Goal: Information Seeking & Learning: Learn about a topic

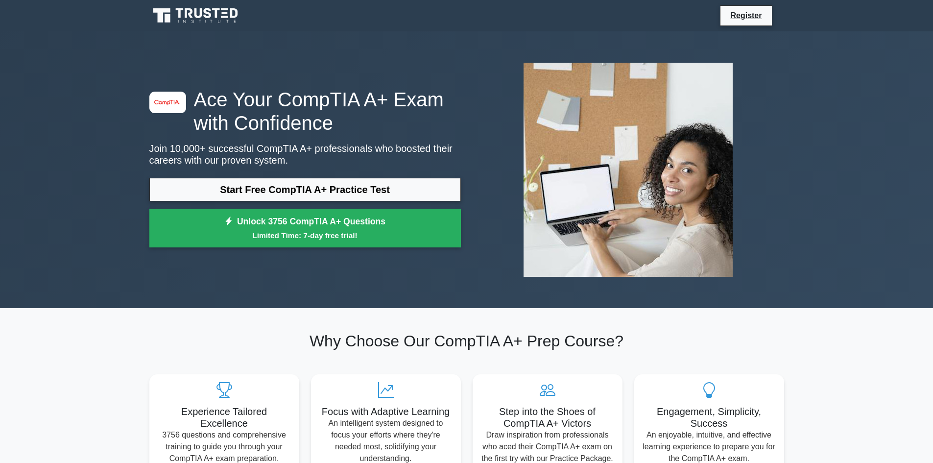
click at [339, 194] on link "Start Free CompTIA A+ Practice Test" at bounding box center [304, 189] width 311 height 23
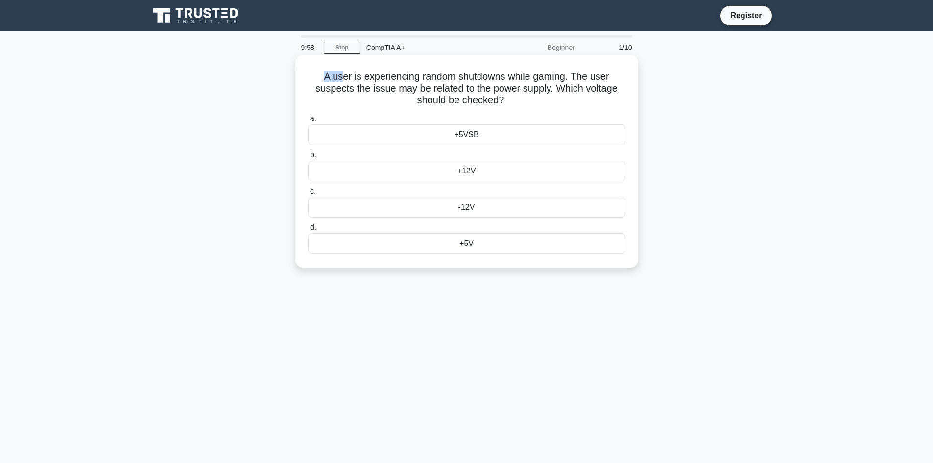
drag, startPoint x: 315, startPoint y: 76, endPoint x: 357, endPoint y: 76, distance: 41.6
click at [346, 76] on h5 "A user is experiencing random shutdowns while gaming. The user suspects the iss…" at bounding box center [466, 88] width 319 height 36
click at [496, 96] on h5 "A user is experiencing random shutdowns while gaming. The user suspects the iss…" at bounding box center [466, 88] width 319 height 36
drag, startPoint x: 377, startPoint y: 76, endPoint x: 561, endPoint y: 82, distance: 183.2
click at [561, 82] on h5 "A user is experiencing random shutdowns while gaming. The user suspects the iss…" at bounding box center [466, 88] width 319 height 36
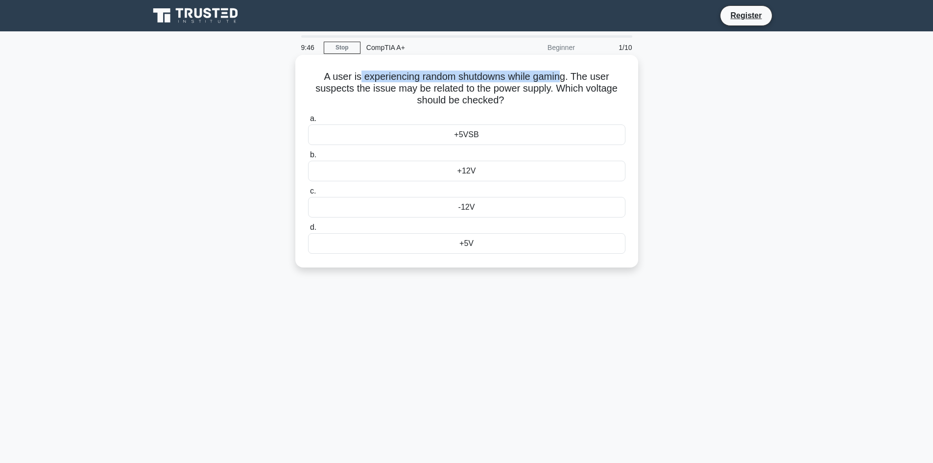
click at [556, 83] on h5 "A user is experiencing random shutdowns while gaming. The user suspects the iss…" at bounding box center [466, 88] width 319 height 36
drag, startPoint x: 595, startPoint y: 76, endPoint x: 532, endPoint y: 93, distance: 65.3
click at [532, 93] on h5 "A user is experiencing random shutdowns while gaming. The user suspects the iss…" at bounding box center [466, 88] width 319 height 36
click at [490, 94] on h5 "A user is experiencing random shutdowns while gaming. The user suspects the iss…" at bounding box center [466, 88] width 319 height 36
click at [448, 209] on div "-12V" at bounding box center [466, 207] width 317 height 21
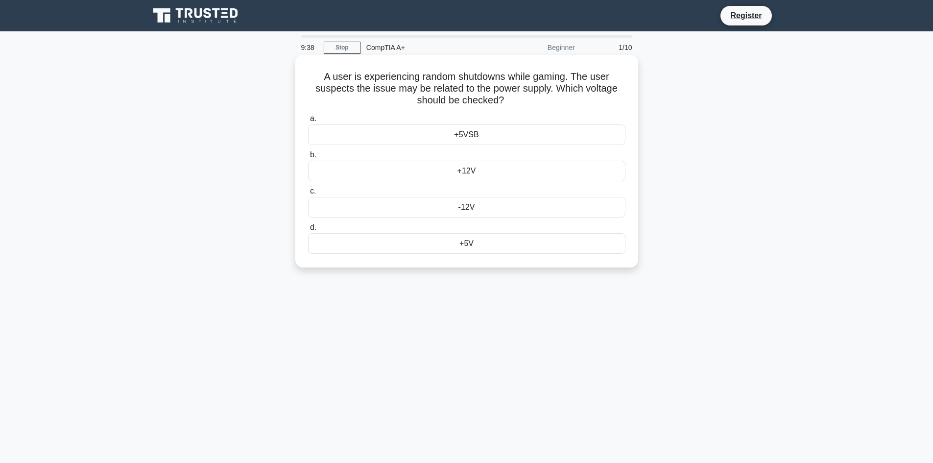
click at [308, 194] on input "c. -12V" at bounding box center [308, 191] width 0 height 6
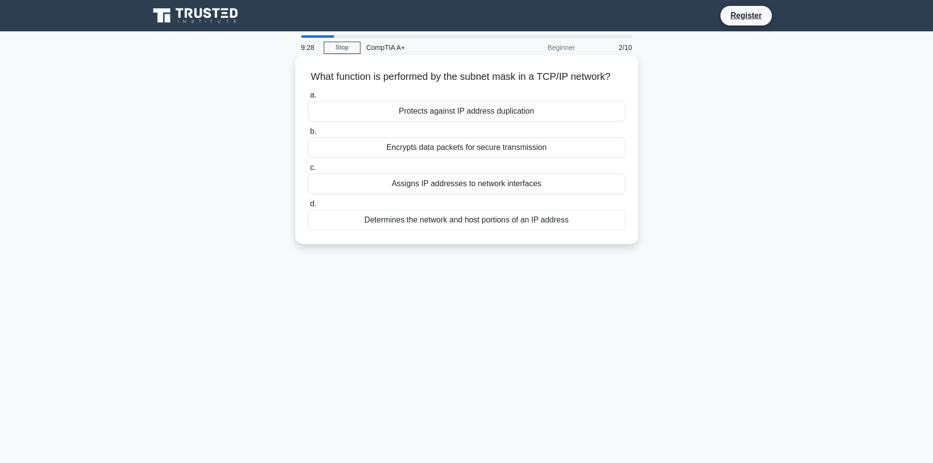
drag, startPoint x: 318, startPoint y: 79, endPoint x: 402, endPoint y: 81, distance: 84.7
click at [402, 82] on h5 "What function is performed by the subnet mask in a TCP/IP network? .spinner_0XT…" at bounding box center [466, 76] width 319 height 13
click at [402, 80] on h5 "What function is performed by the subnet mask in a TCP/IP network? .spinner_0XT…" at bounding box center [466, 76] width 319 height 13
click at [401, 79] on h5 "What function is performed by the subnet mask in a TCP/IP network? .spinner_0XT…" at bounding box center [466, 76] width 319 height 13
click at [401, 80] on h5 "What function is performed by the subnet mask in a TCP/IP network? .spinner_0XT…" at bounding box center [466, 76] width 319 height 13
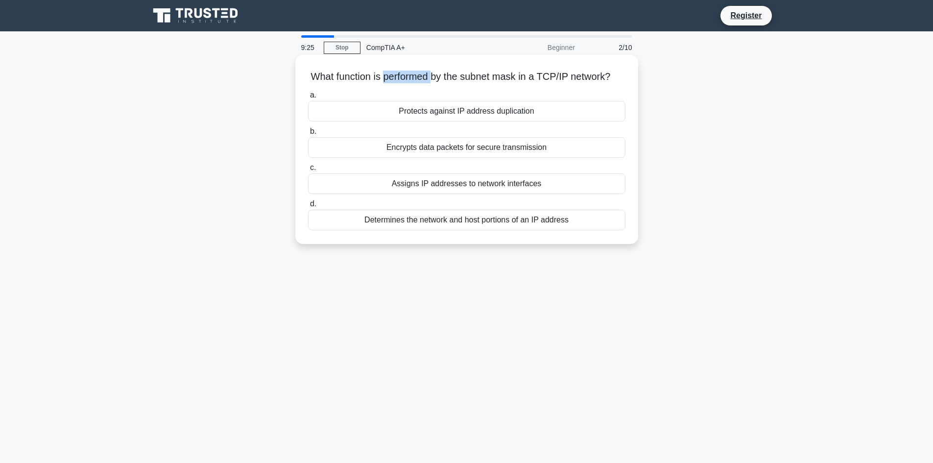
click at [401, 80] on h5 "What function is performed by the subnet mask in a TCP/IP network? .spinner_0XT…" at bounding box center [466, 76] width 319 height 13
copy div "What function is performed by the subnet mask in a TCP/IP network? .spinner_0XT…"
drag, startPoint x: 392, startPoint y: 117, endPoint x: 579, endPoint y: 122, distance: 187.1
click at [579, 121] on div "Protects against IP address duplication" at bounding box center [466, 111] width 317 height 21
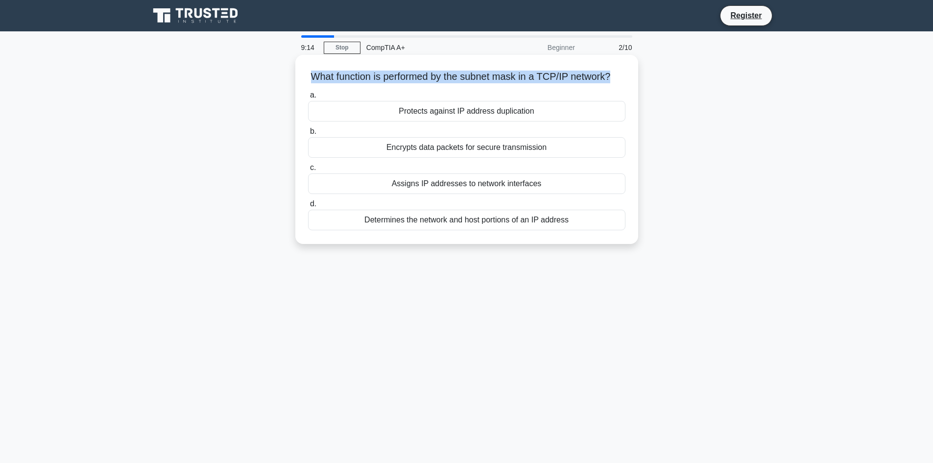
copy div "Protects against IP address duplication"
drag, startPoint x: 383, startPoint y: 157, endPoint x: 576, endPoint y: 160, distance: 192.4
click at [576, 158] on div "Encrypts data packets for secure transmission" at bounding box center [466, 147] width 317 height 21
copy div "Encrypts data packets for secure transmission"
click at [429, 80] on h5 "What function is performed by the subnet mask in a TCP/IP network? .spinner_0XT…" at bounding box center [466, 76] width 319 height 13
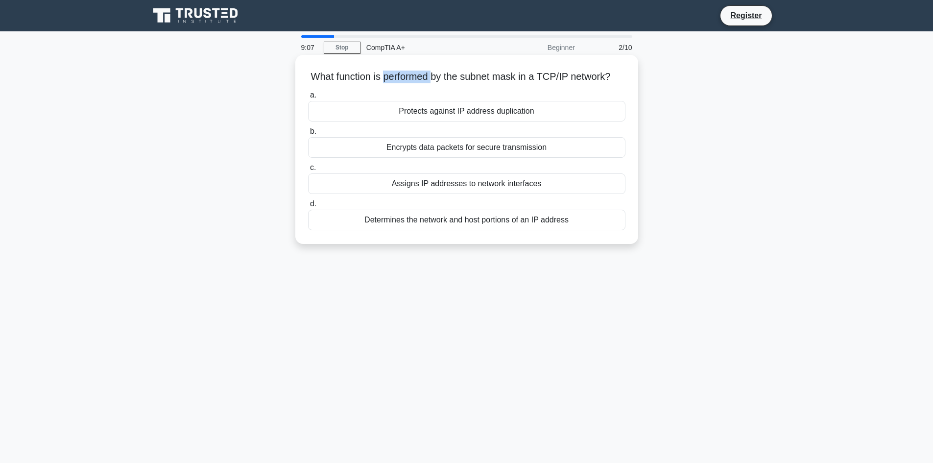
click at [429, 80] on h5 "What function is performed by the subnet mask in a TCP/IP network? .spinner_0XT…" at bounding box center [466, 76] width 319 height 13
click at [429, 78] on h5 "What function is performed by the subnet mask in a TCP/IP network? .spinner_0XT…" at bounding box center [466, 76] width 319 height 13
drag, startPoint x: 528, startPoint y: 129, endPoint x: 573, endPoint y: 130, distance: 44.6
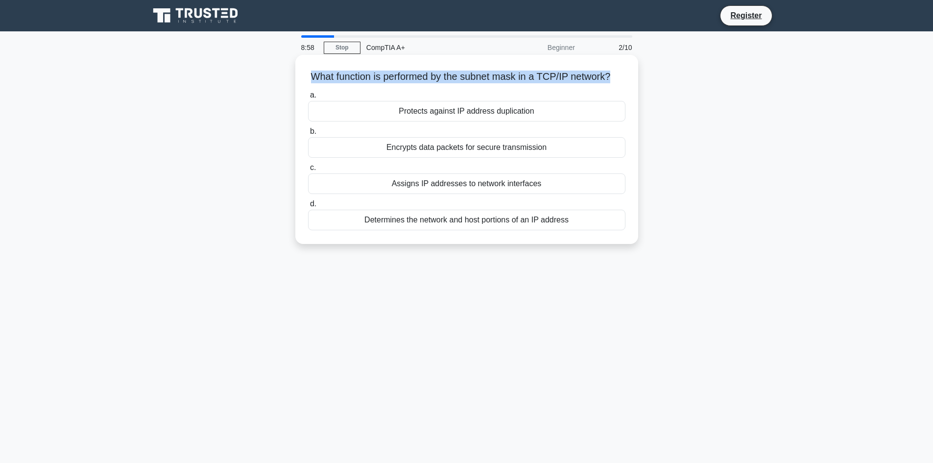
click at [573, 121] on div "Protects against IP address duplication" at bounding box center [466, 111] width 317 height 21
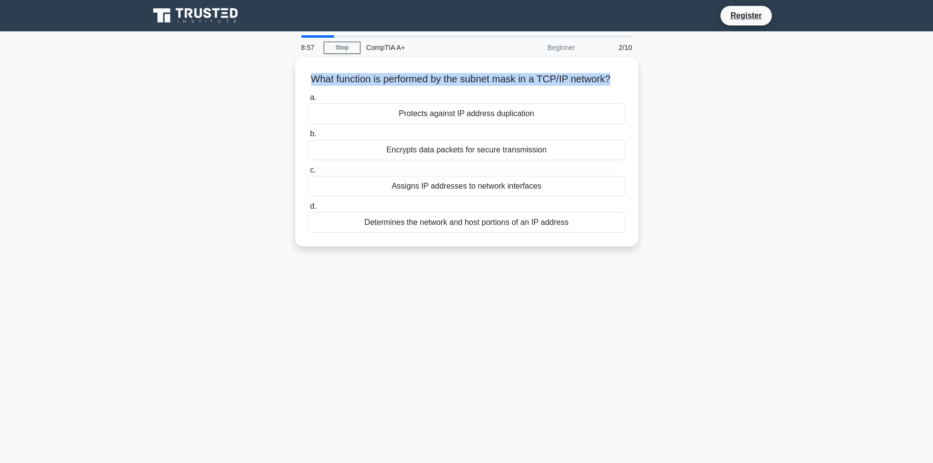
copy div "Protects against IP address duplication"
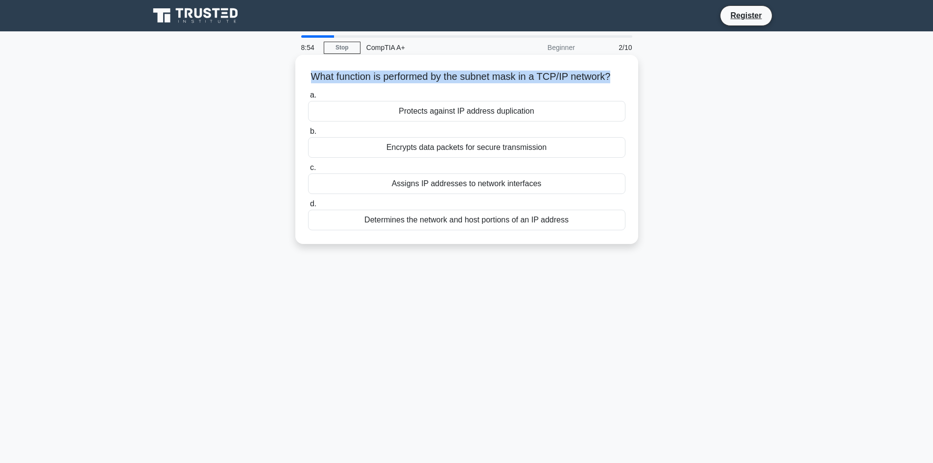
click at [475, 119] on div "Protects against IP address duplication" at bounding box center [466, 111] width 317 height 21
click at [308, 98] on input "a. Protects against IP address duplication" at bounding box center [308, 95] width 0 height 6
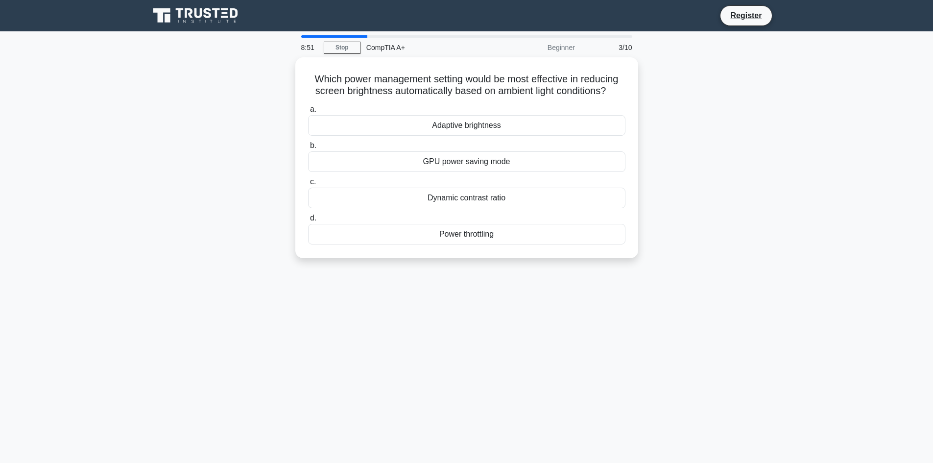
drag, startPoint x: 312, startPoint y: 74, endPoint x: 667, endPoint y: 96, distance: 355.6
click at [667, 96] on div "Which power management setting would be most effective in reducing screen brigh…" at bounding box center [466, 163] width 646 height 212
copy h5 "Which power management setting would be most effective in reducing screen brigh…"
drag, startPoint x: 418, startPoint y: 125, endPoint x: 529, endPoint y: 120, distance: 111.2
click at [529, 120] on div "Adaptive brightness" at bounding box center [466, 123] width 317 height 21
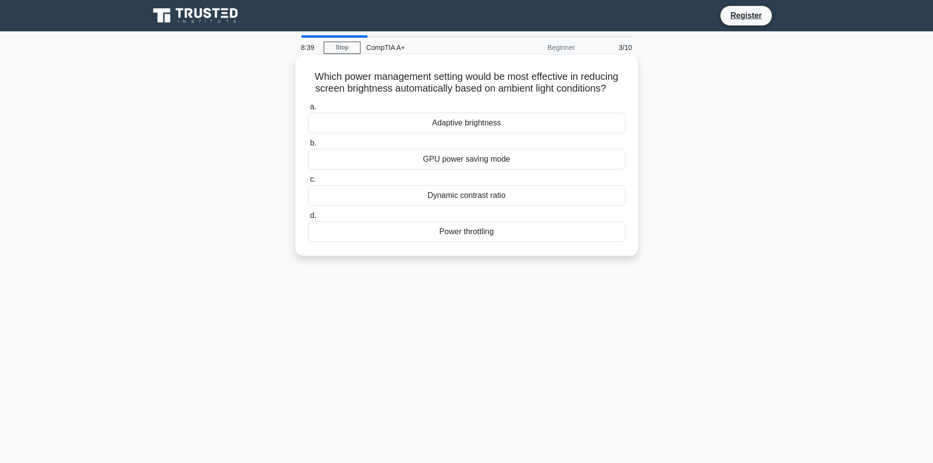
copy div "Adaptive brightness"
drag, startPoint x: 419, startPoint y: 161, endPoint x: 539, endPoint y: 159, distance: 120.0
click at [539, 159] on div "GPU power saving mode" at bounding box center [466, 159] width 317 height 21
copy div "GPU power saving mode"
drag, startPoint x: 415, startPoint y: 197, endPoint x: 527, endPoint y: 195, distance: 112.6
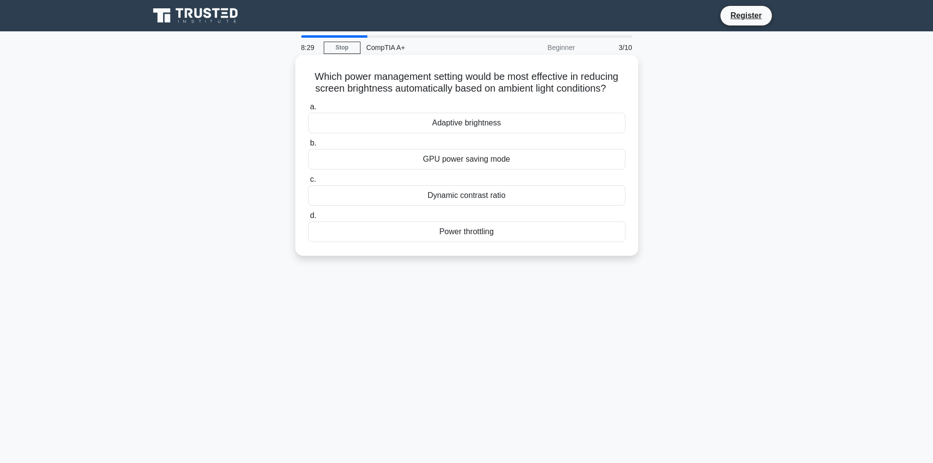
click at [527, 195] on div "Dynamic contrast ratio" at bounding box center [466, 195] width 317 height 21
copy div "Dynamic contrast ratio"
drag, startPoint x: 513, startPoint y: 235, endPoint x: 519, endPoint y: 235, distance: 6.4
click at [519, 235] on div "Power throttling" at bounding box center [466, 231] width 317 height 21
copy div "Power throttling"
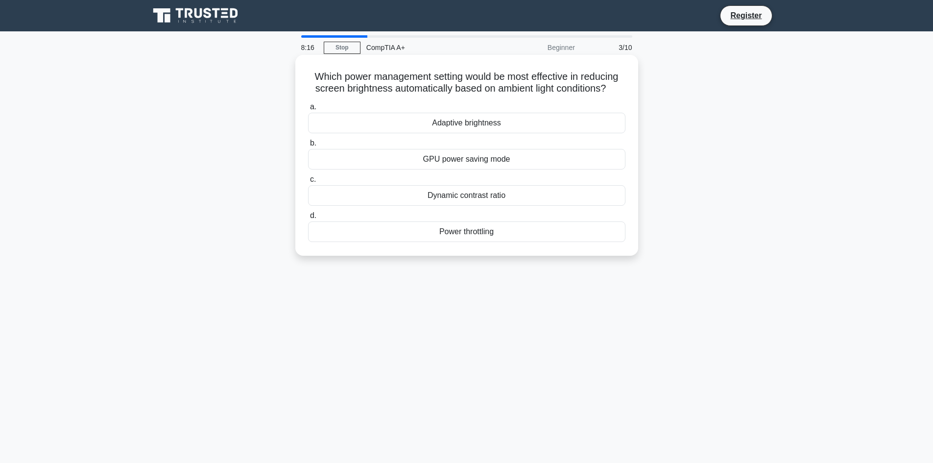
click at [488, 233] on div "Power throttling" at bounding box center [466, 231] width 317 height 21
click at [308, 219] on input "d. Power throttling" at bounding box center [308, 215] width 0 height 6
drag, startPoint x: 309, startPoint y: 74, endPoint x: 594, endPoint y: 86, distance: 285.7
click at [594, 86] on h5 "What is a common issue that can occur if an RJ-45 connector is not properly cri…" at bounding box center [466, 82] width 319 height 24
copy h5 "What is a common issue that can occur if an RJ-45 connector is not properly cri…"
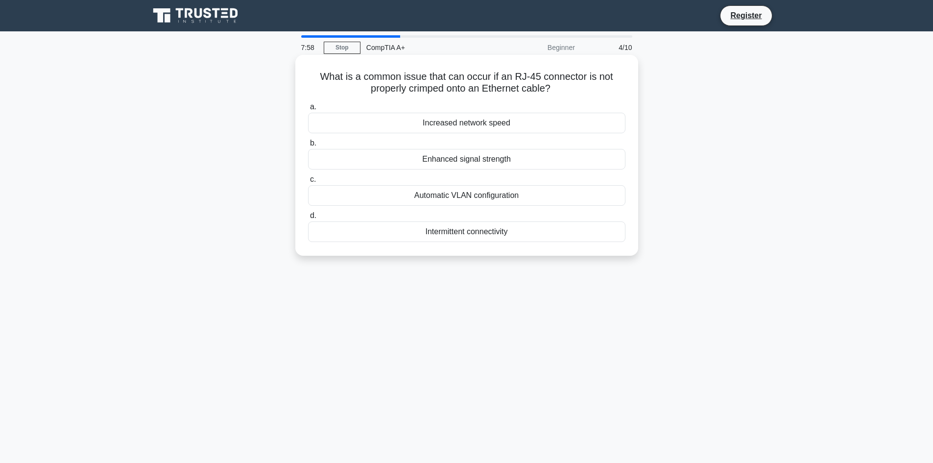
drag, startPoint x: 419, startPoint y: 127, endPoint x: 535, endPoint y: 124, distance: 116.1
click at [535, 124] on div "Increased network speed" at bounding box center [466, 123] width 317 height 21
drag, startPoint x: 414, startPoint y: 160, endPoint x: 525, endPoint y: 171, distance: 111.7
click at [525, 171] on div "a. Increased network speed b. Enhanced signal strength c. d." at bounding box center [466, 171] width 329 height 145
drag, startPoint x: 409, startPoint y: 195, endPoint x: 525, endPoint y: 198, distance: 116.1
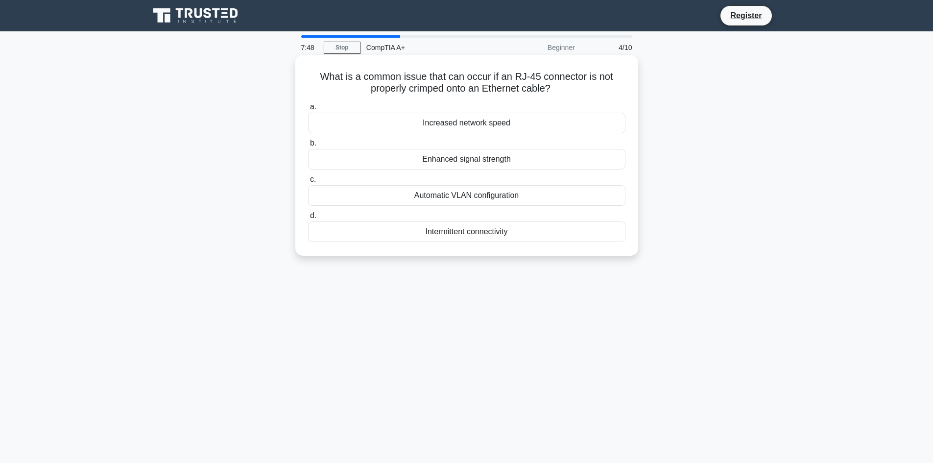
click at [525, 198] on div "Automatic VLAN configuration" at bounding box center [466, 195] width 317 height 21
click at [480, 236] on div "Intermittent connectivity" at bounding box center [466, 231] width 317 height 21
click at [308, 219] on input "d. Intermittent connectivity" at bounding box center [308, 215] width 0 height 6
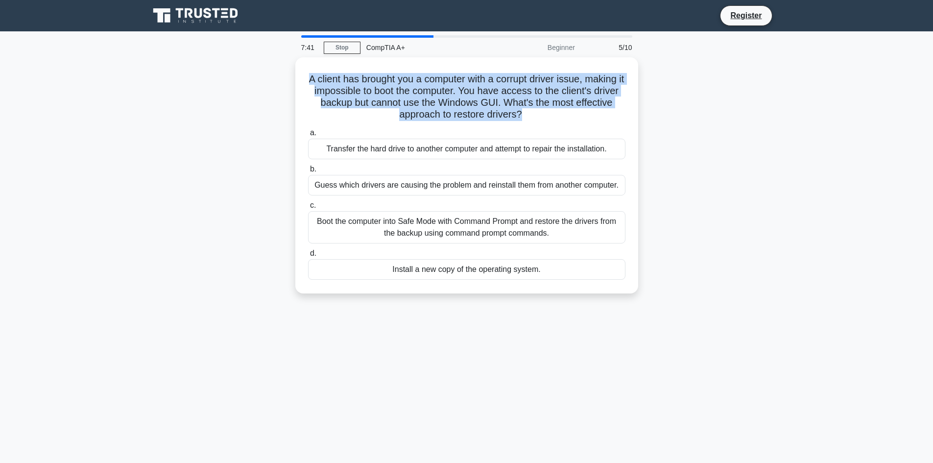
drag, startPoint x: 542, startPoint y: 114, endPoint x: 291, endPoint y: 76, distance: 253.6
click at [291, 78] on div "A client has brought you a computer with a corrupt driver issue, making it impo…" at bounding box center [466, 181] width 646 height 248
drag, startPoint x: 322, startPoint y: 148, endPoint x: 684, endPoint y: 141, distance: 362.3
click at [684, 141] on div "A client has brought you a computer with a corrupt driver issue, making it impo…" at bounding box center [466, 181] width 646 height 248
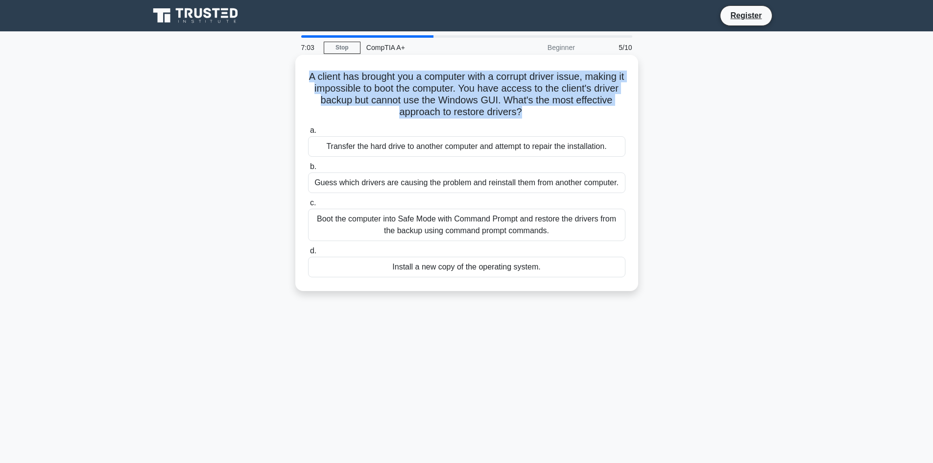
click at [440, 147] on div "Transfer the hard drive to another computer and attempt to repair the installat…" at bounding box center [466, 146] width 317 height 21
click at [308, 134] on input "a. Transfer the hard drive to another computer and attempt to repair the instal…" at bounding box center [308, 130] width 0 height 6
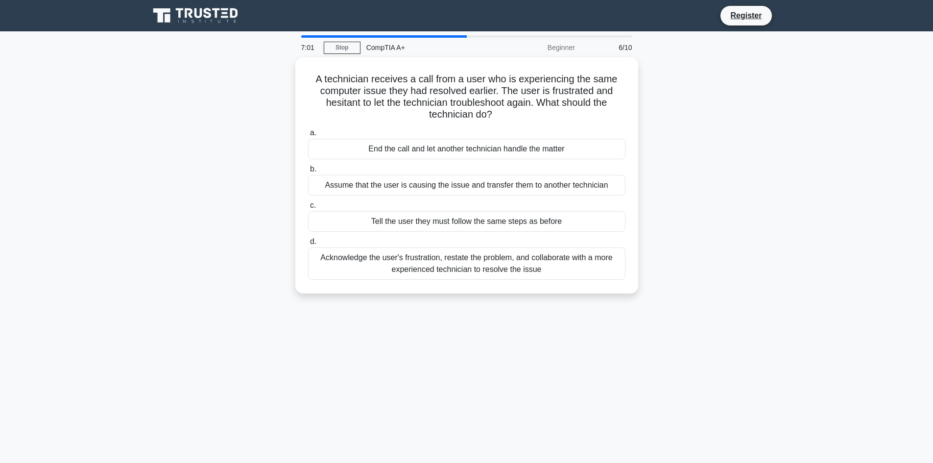
drag, startPoint x: 493, startPoint y: 109, endPoint x: 275, endPoint y: 62, distance: 222.9
click at [275, 62] on div "A technician receives a call from a user who is experiencing the same computer …" at bounding box center [466, 181] width 646 height 248
drag, startPoint x: 580, startPoint y: 149, endPoint x: 281, endPoint y: 146, distance: 298.6
click at [281, 146] on div "A technician receives a call from a user who is experiencing the same computer …" at bounding box center [466, 181] width 646 height 248
drag, startPoint x: 611, startPoint y: 188, endPoint x: 293, endPoint y: 190, distance: 318.2
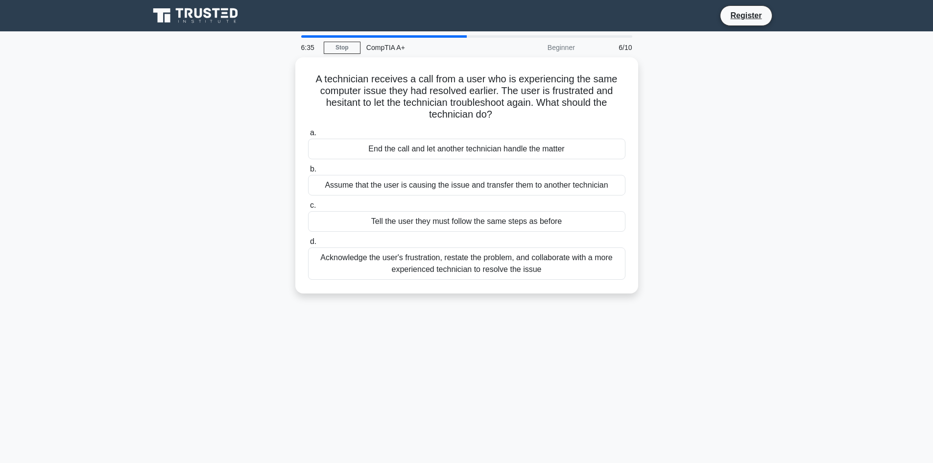
click at [293, 190] on div "A technician receives a call from a user who is experiencing the same computer …" at bounding box center [466, 181] width 646 height 248
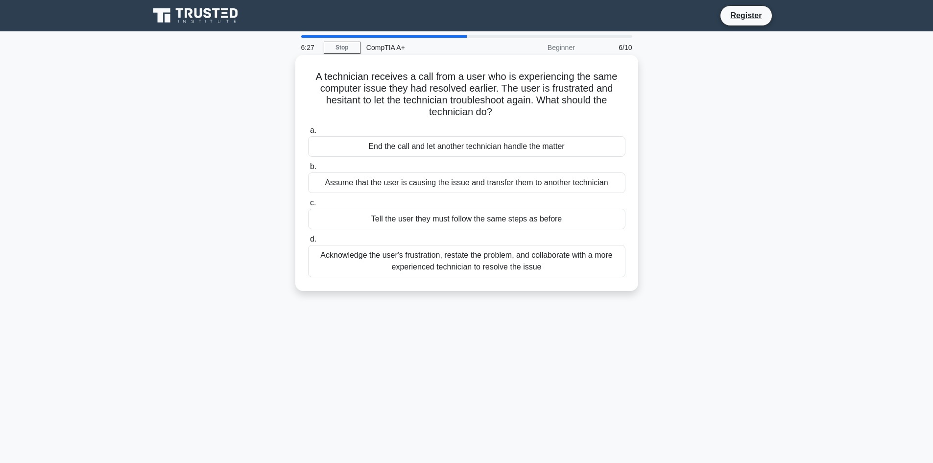
drag, startPoint x: 578, startPoint y: 217, endPoint x: 361, endPoint y: 219, distance: 216.4
click at [361, 219] on div "Tell the user they must follow the same steps as before" at bounding box center [466, 219] width 317 height 21
drag, startPoint x: 554, startPoint y: 274, endPoint x: 321, endPoint y: 256, distance: 233.7
click at [321, 256] on div "Acknowledge the user's frustration, restate the problem, and collaborate with a…" at bounding box center [466, 261] width 317 height 32
click at [458, 261] on div "Acknowledge the user's frustration, restate the problem, and collaborate with a…" at bounding box center [466, 261] width 317 height 32
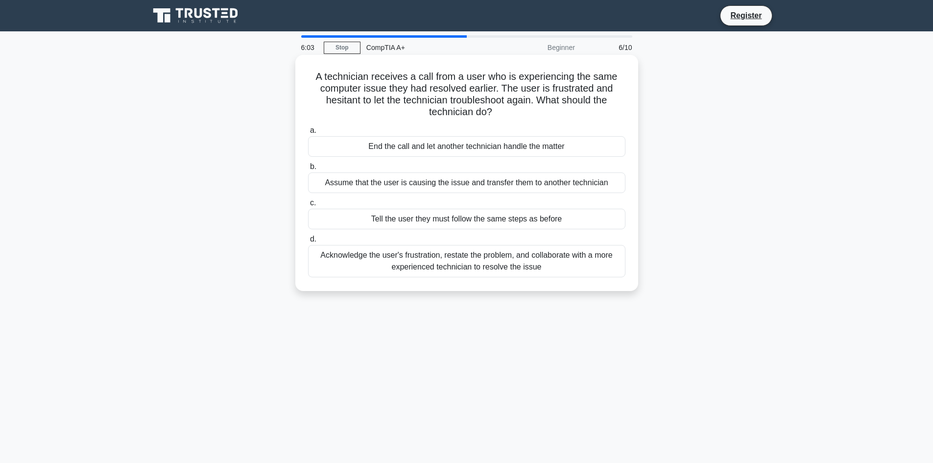
click at [308, 242] on input "d. Acknowledge the user's frustration, restate the problem, and collaborate wit…" at bounding box center [308, 239] width 0 height 6
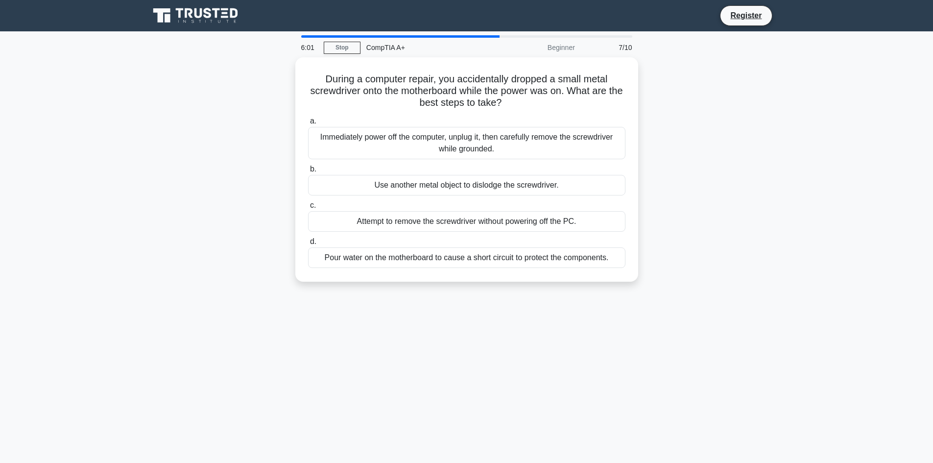
drag, startPoint x: 514, startPoint y: 101, endPoint x: 287, endPoint y: 74, distance: 228.3
click at [287, 74] on div "During a computer repair, you accidentally dropped a small metal screwdriver on…" at bounding box center [466, 175] width 646 height 236
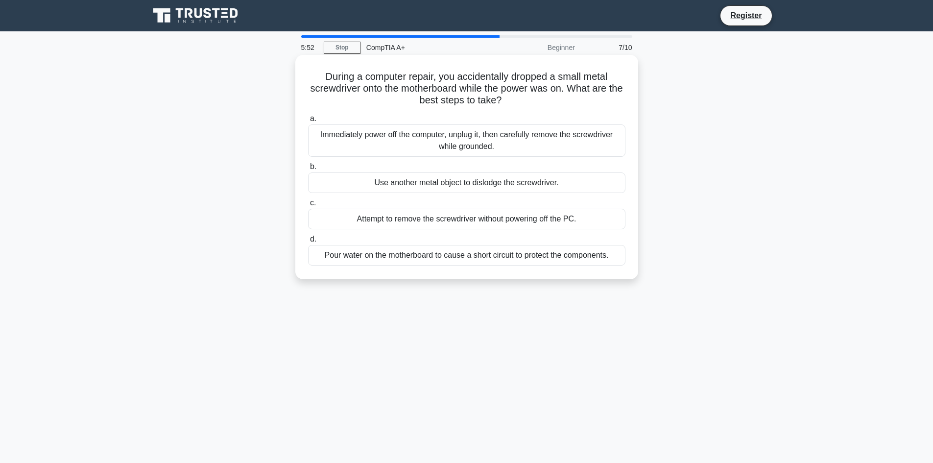
drag, startPoint x: 411, startPoint y: 142, endPoint x: 310, endPoint y: 135, distance: 101.1
click at [310, 135] on div "Immediately power off the computer, unplug it, then carefully remove the screwd…" at bounding box center [466, 140] width 317 height 32
click at [478, 141] on div "Immediately power off the computer, unplug it, then carefully remove the screwd…" at bounding box center [466, 140] width 317 height 32
click at [308, 122] on input "a. Immediately power off the computer, unplug it, then carefully remove the scr…" at bounding box center [308, 119] width 0 height 6
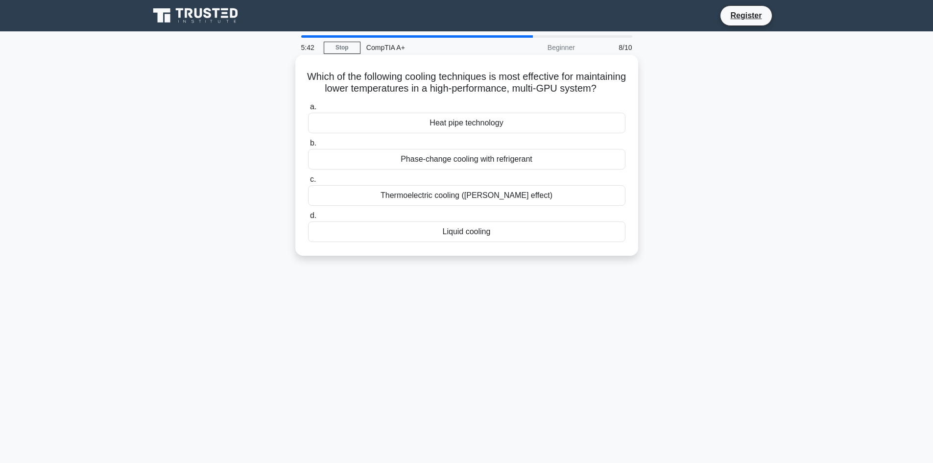
drag, startPoint x: 436, startPoint y: 92, endPoint x: 321, endPoint y: 74, distance: 116.8
click at [321, 74] on h5 "Which of the following cooling techniques is most effective for maintaining low…" at bounding box center [466, 82] width 319 height 24
drag, startPoint x: 513, startPoint y: 139, endPoint x: 409, endPoint y: 137, distance: 103.8
click at [409, 133] on div "Heat pipe technology" at bounding box center [466, 123] width 317 height 21
drag, startPoint x: 546, startPoint y: 170, endPoint x: 390, endPoint y: 164, distance: 155.8
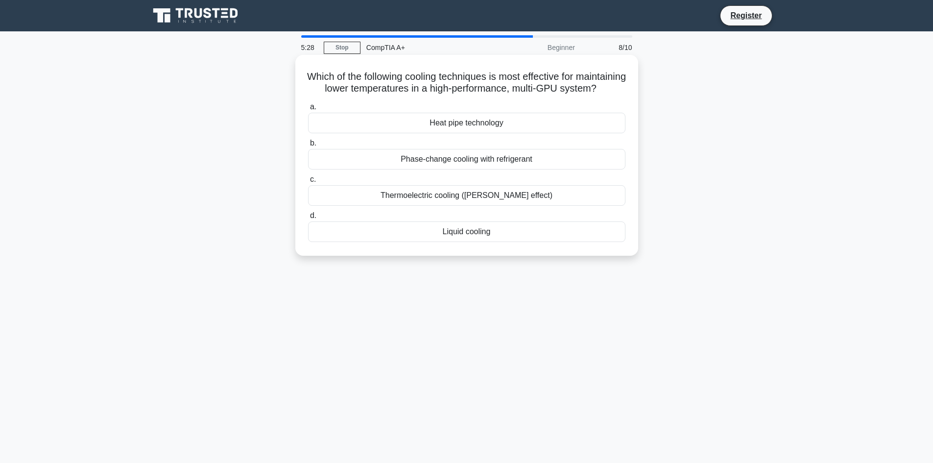
click at [390, 164] on div "Phase-change cooling with refrigerant" at bounding box center [466, 159] width 317 height 21
drag, startPoint x: 517, startPoint y: 205, endPoint x: 383, endPoint y: 205, distance: 134.1
click at [383, 205] on div "Thermoelectric cooling (Peltier effect)" at bounding box center [466, 195] width 317 height 21
drag, startPoint x: 503, startPoint y: 246, endPoint x: 403, endPoint y: 244, distance: 100.4
click at [403, 242] on div "Liquid cooling" at bounding box center [466, 231] width 317 height 21
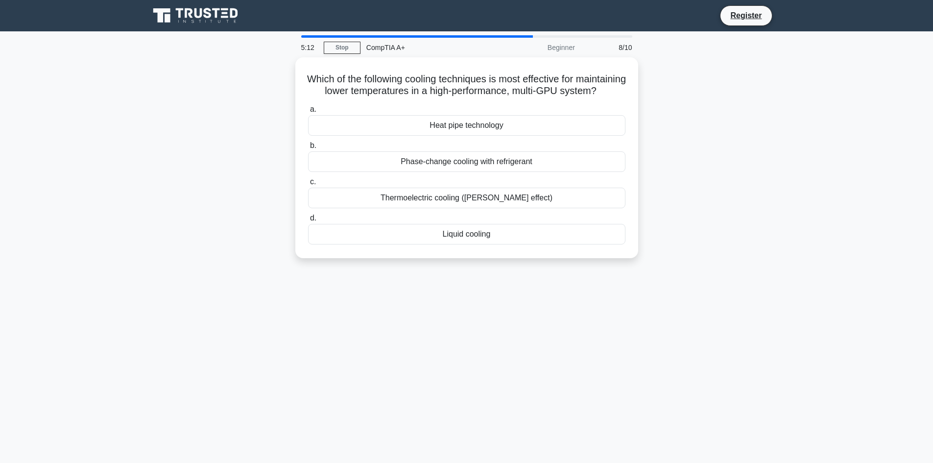
click at [499, 288] on div "5:12 Stop CompTIA A+ Beginner 8/10 Which of the following cooling techniques is…" at bounding box center [466, 280] width 646 height 490
click at [507, 242] on div "Liquid cooling" at bounding box center [466, 231] width 317 height 21
click at [308, 219] on input "d. Liquid cooling" at bounding box center [308, 215] width 0 height 6
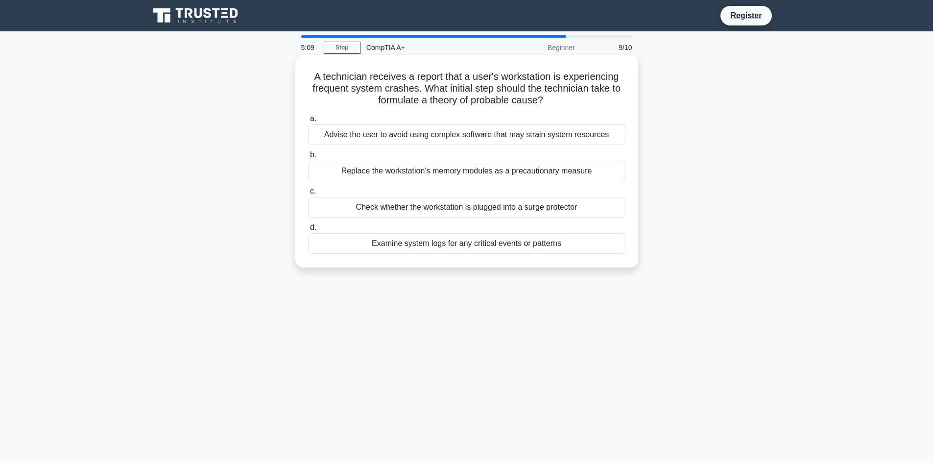
drag, startPoint x: 463, startPoint y: 94, endPoint x: 309, endPoint y: 76, distance: 154.8
click at [309, 76] on h5 "A technician receives a report that a user's workstation is experiencing freque…" at bounding box center [466, 88] width 319 height 36
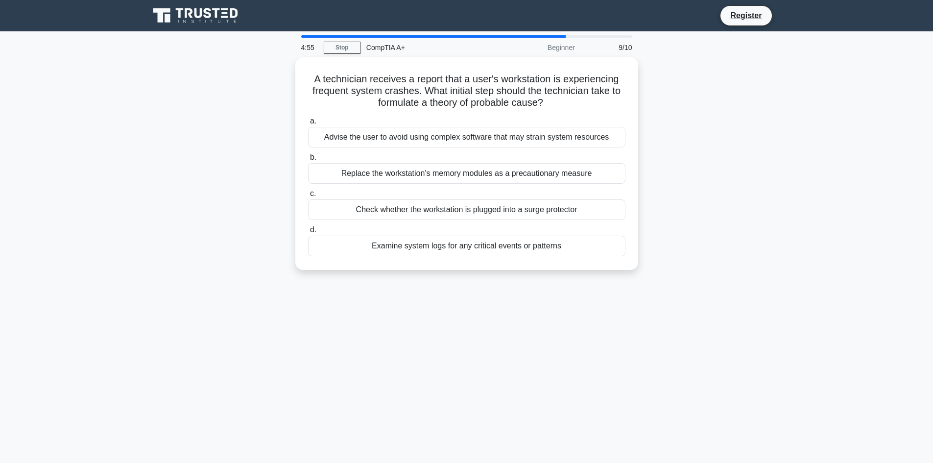
drag, startPoint x: 616, startPoint y: 139, endPoint x: 268, endPoint y: 142, distance: 347.6
click at [268, 142] on div "A technician receives a report that a user's workstation is experiencing freque…" at bounding box center [466, 169] width 646 height 224
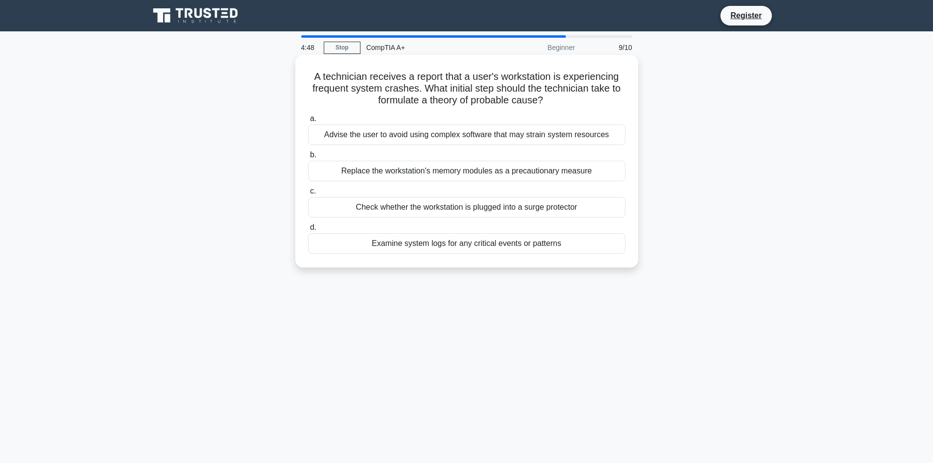
drag, startPoint x: 598, startPoint y: 171, endPoint x: 296, endPoint y: 172, distance: 302.1
click at [296, 172] on div "A technician receives a report that a user's workstation is experiencing freque…" at bounding box center [466, 161] width 343 height 212
drag, startPoint x: 586, startPoint y: 209, endPoint x: 348, endPoint y: 202, distance: 238.0
click at [348, 202] on div "Check whether the workstation is plugged into a surge protector" at bounding box center [466, 207] width 317 height 21
drag, startPoint x: 565, startPoint y: 248, endPoint x: 370, endPoint y: 250, distance: 195.8
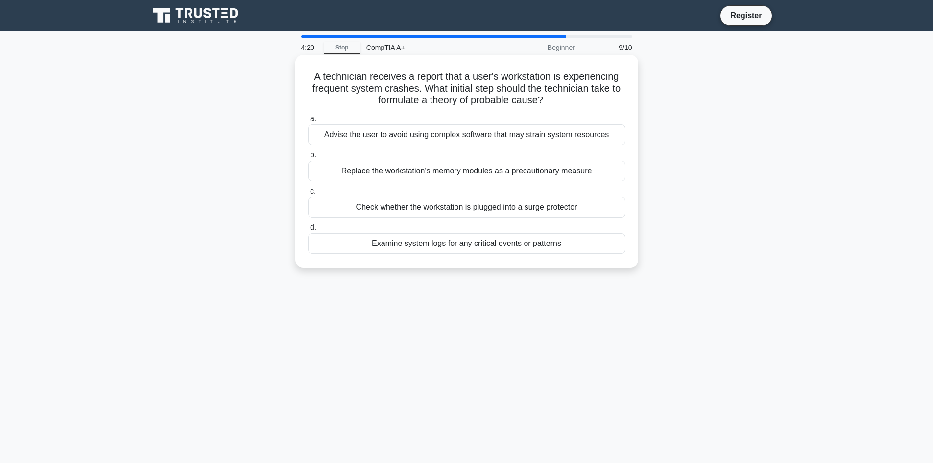
click at [370, 250] on div "Examine system logs for any critical events or patterns" at bounding box center [466, 243] width 317 height 21
click at [522, 99] on h5 "A technician receives a report that a user's workstation is experiencing freque…" at bounding box center [466, 88] width 319 height 36
click at [522, 98] on h5 "A technician receives a report that a user's workstation is experiencing freque…" at bounding box center [466, 88] width 319 height 36
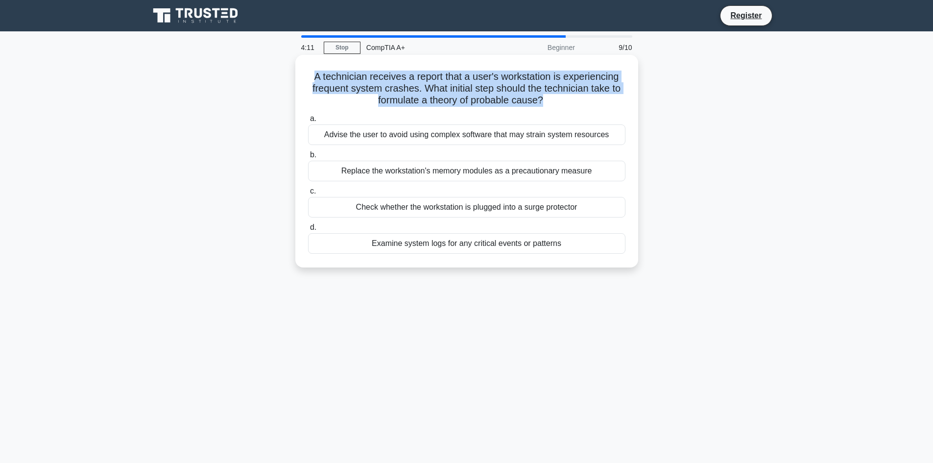
click at [522, 98] on h5 "A technician receives a report that a user's workstation is experiencing freque…" at bounding box center [466, 88] width 319 height 36
drag, startPoint x: 611, startPoint y: 139, endPoint x: 324, endPoint y: 141, distance: 287.9
click at [324, 141] on div "Advise the user to avoid using complex software that may strain system resources" at bounding box center [466, 134] width 317 height 21
drag, startPoint x: 513, startPoint y: 174, endPoint x: 329, endPoint y: 173, distance: 183.6
click at [329, 173] on div "Replace the workstation's memory modules as a precautionary measure" at bounding box center [466, 171] width 317 height 21
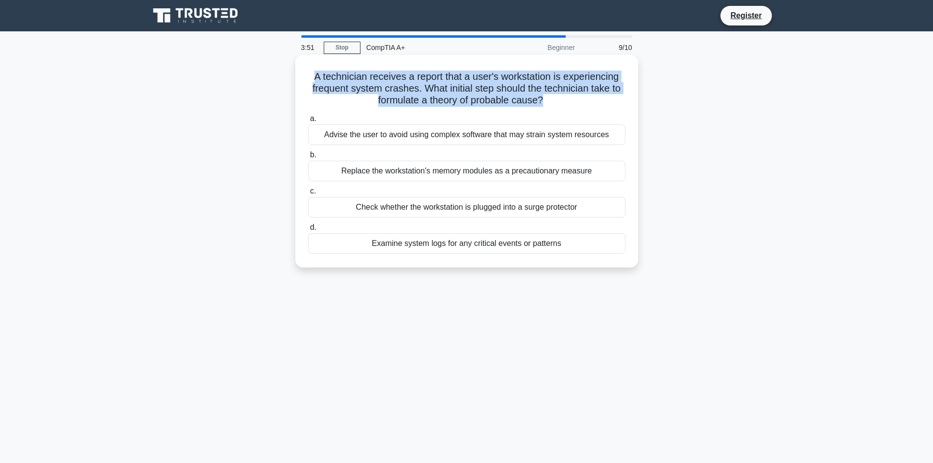
drag, startPoint x: 547, startPoint y: 206, endPoint x: 342, endPoint y: 204, distance: 205.1
click at [342, 204] on div "Check whether the workstation is plugged into a surge protector" at bounding box center [466, 207] width 317 height 21
click at [481, 202] on div "Check whether the workstation is plugged into a surge protector" at bounding box center [466, 207] width 317 height 21
click at [308, 194] on input "c. Check whether the workstation is plugged into a surge protector" at bounding box center [308, 191] width 0 height 6
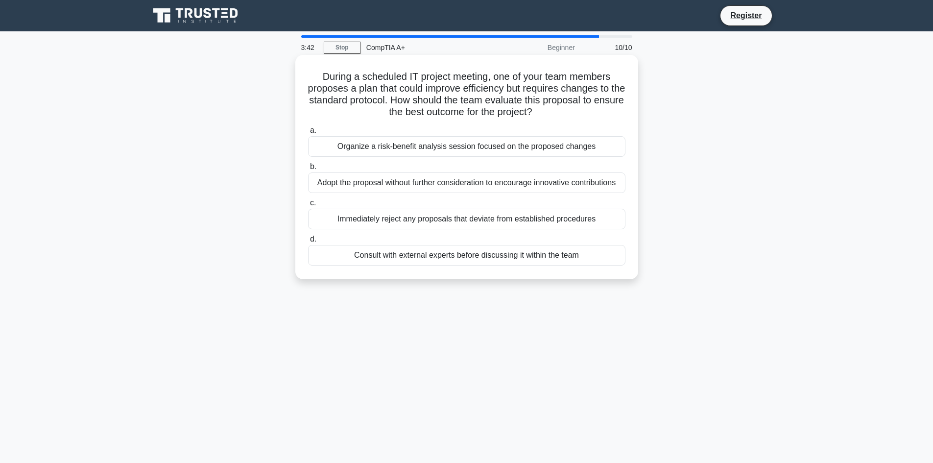
drag, startPoint x: 557, startPoint y: 109, endPoint x: 316, endPoint y: 64, distance: 245.1
click at [316, 64] on div "During a scheduled IT project meeting, one of your team members proposes a plan…" at bounding box center [466, 167] width 335 height 216
drag, startPoint x: 598, startPoint y: 149, endPoint x: 325, endPoint y: 142, distance: 273.8
click at [325, 142] on div "Organize a risk-benefit analysis session focused on the proposed changes" at bounding box center [466, 146] width 317 height 21
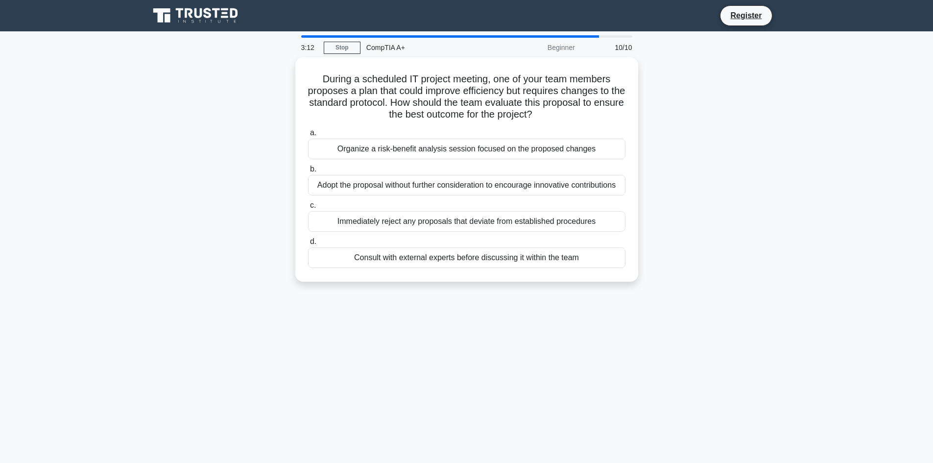
drag, startPoint x: 622, startPoint y: 184, endPoint x: 287, endPoint y: 176, distance: 335.4
click at [287, 176] on div "During a scheduled IT project meeting, one of your team members proposes a plan…" at bounding box center [466, 175] width 646 height 236
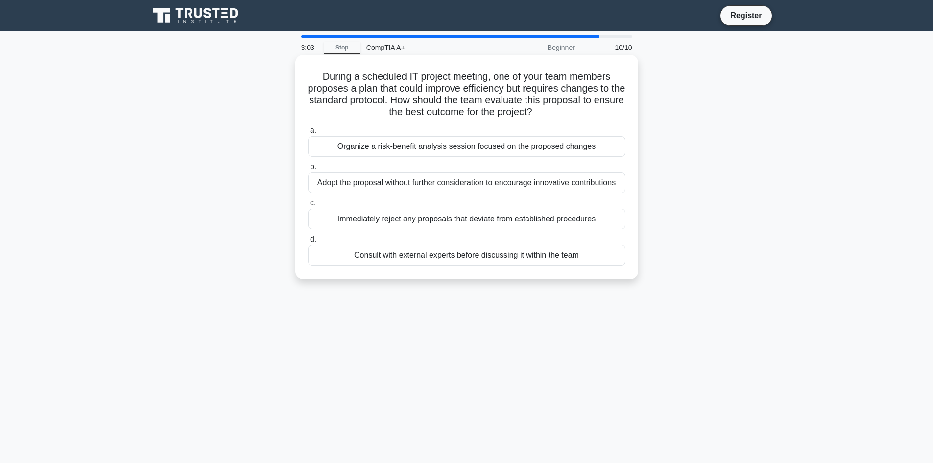
drag, startPoint x: 476, startPoint y: 211, endPoint x: 314, endPoint y: 211, distance: 162.0
click at [314, 211] on div "Immediately reject any proposals that deviate from established procedures" at bounding box center [466, 219] width 317 height 21
drag, startPoint x: 588, startPoint y: 256, endPoint x: 341, endPoint y: 253, distance: 247.2
click at [341, 253] on div "Consult with external experts before discussing it within the team" at bounding box center [466, 255] width 317 height 21
click at [508, 250] on div "Consult with external experts before discussing it within the team" at bounding box center [466, 255] width 317 height 21
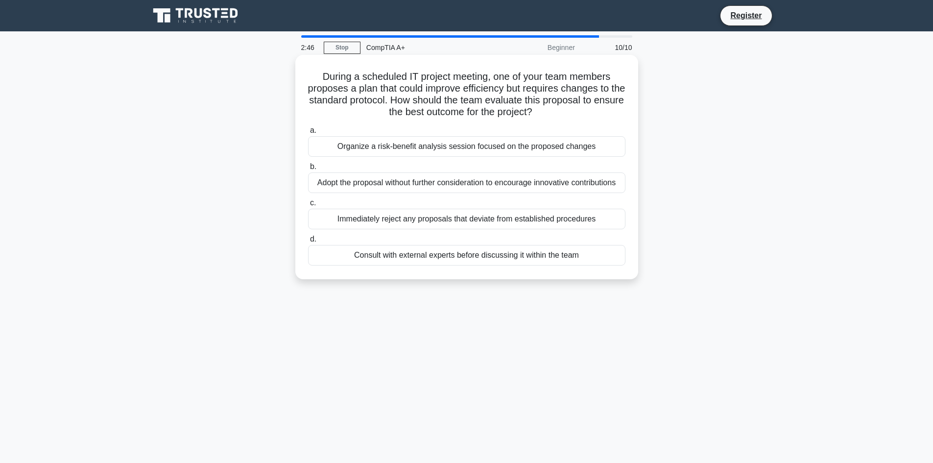
click at [308, 242] on input "d. Consult with external experts before discussing it within the team" at bounding box center [308, 239] width 0 height 6
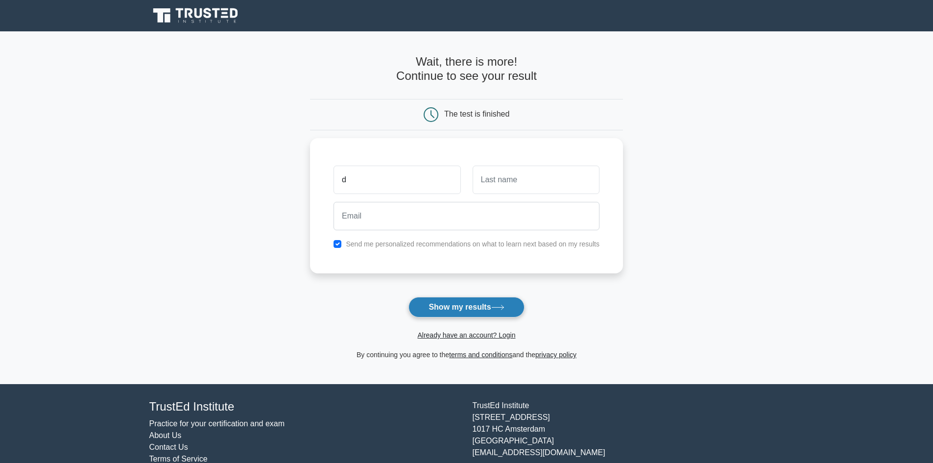
type input "d"
click at [482, 303] on button "Show my results" at bounding box center [466, 307] width 116 height 21
type input "d"
click at [492, 297] on form "Wait, there is more! Continue to see your result The test is finished d d" at bounding box center [466, 207] width 313 height 305
click at [491, 299] on button "Show my results" at bounding box center [466, 307] width 116 height 21
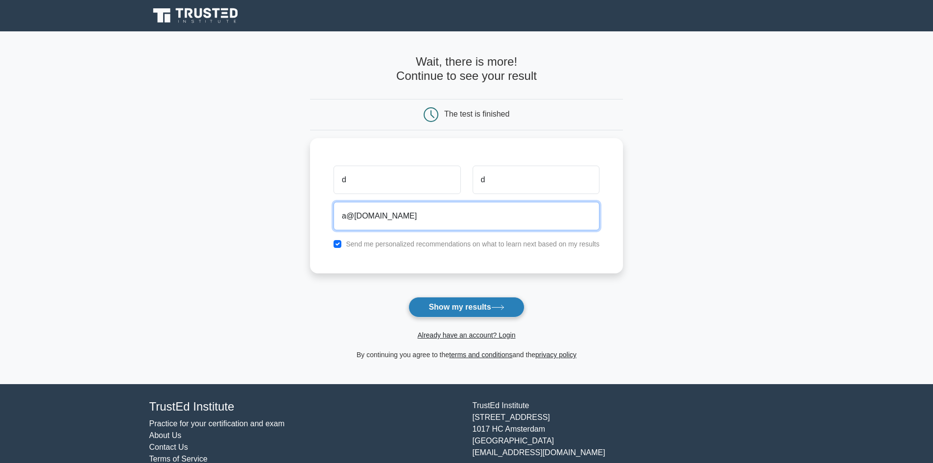
type input "a@[DOMAIN_NAME]"
click at [452, 300] on button "Show my results" at bounding box center [466, 307] width 116 height 21
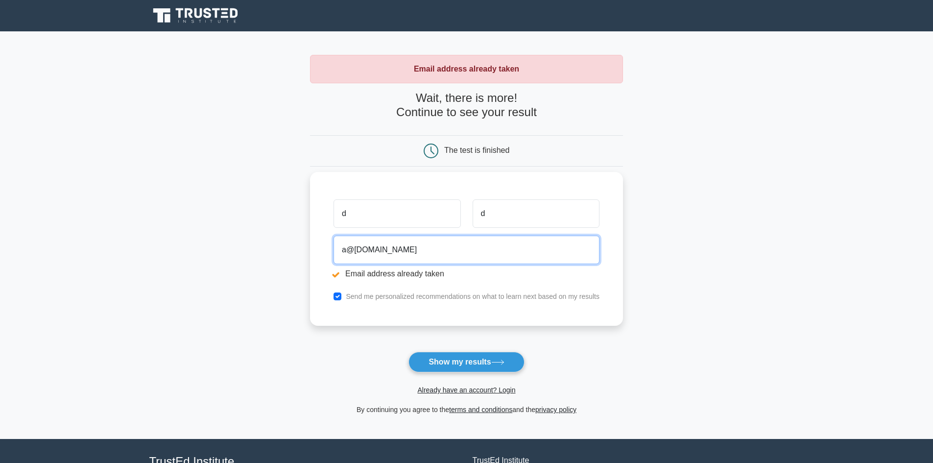
click at [352, 246] on input "a@a.com" at bounding box center [466, 249] width 266 height 28
type input "a@sfsdffa.com"
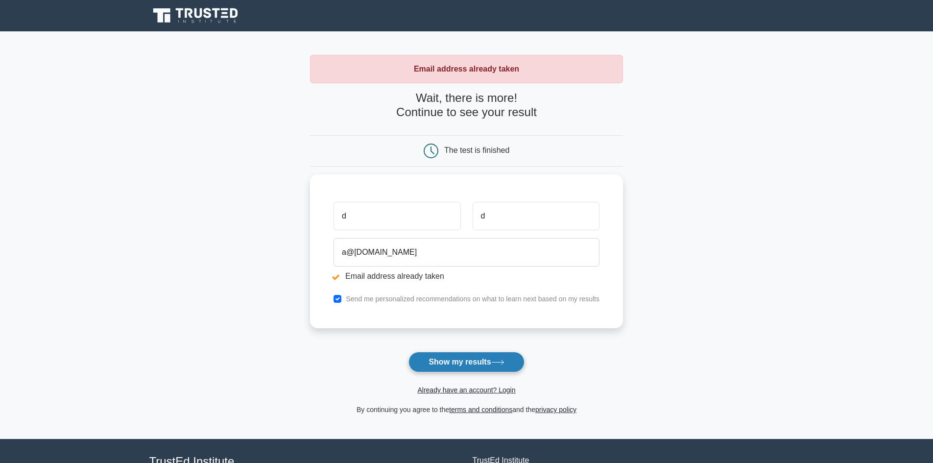
click at [468, 353] on button "Show my results" at bounding box center [466, 362] width 116 height 21
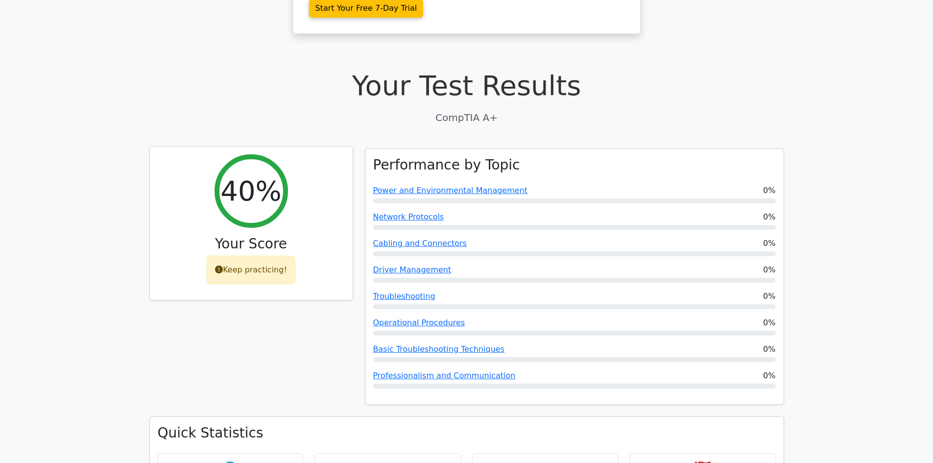
scroll to position [245, 0]
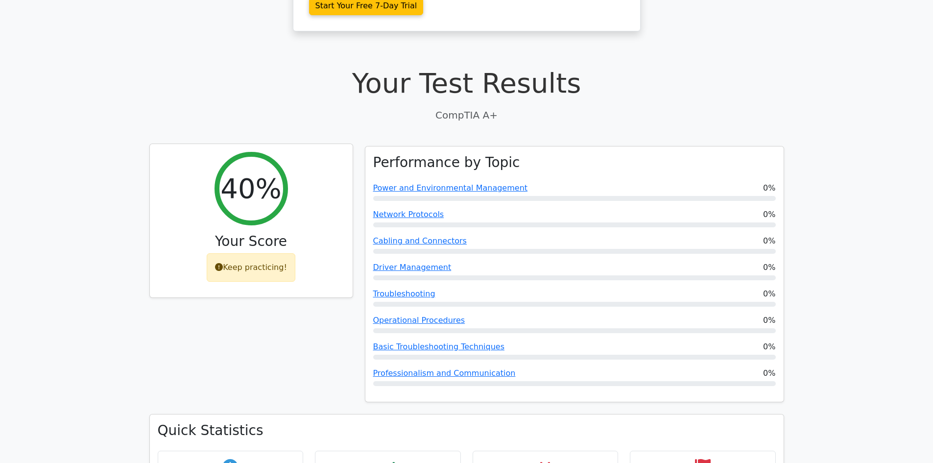
click at [265, 253] on div "Keep practicing!" at bounding box center [251, 267] width 89 height 28
click at [268, 253] on div "Keep practicing!" at bounding box center [251, 267] width 89 height 28
click at [269, 253] on div "Keep practicing!" at bounding box center [251, 267] width 89 height 28
drag, startPoint x: 229, startPoint y: 233, endPoint x: 290, endPoint y: 232, distance: 61.2
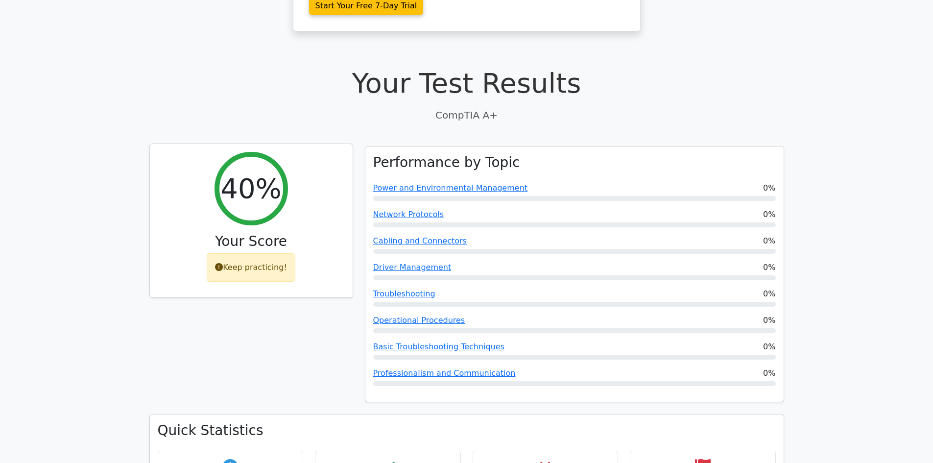
click at [290, 253] on div "Keep practicing!" at bounding box center [251, 267] width 89 height 28
copy div "Keep practicing!"
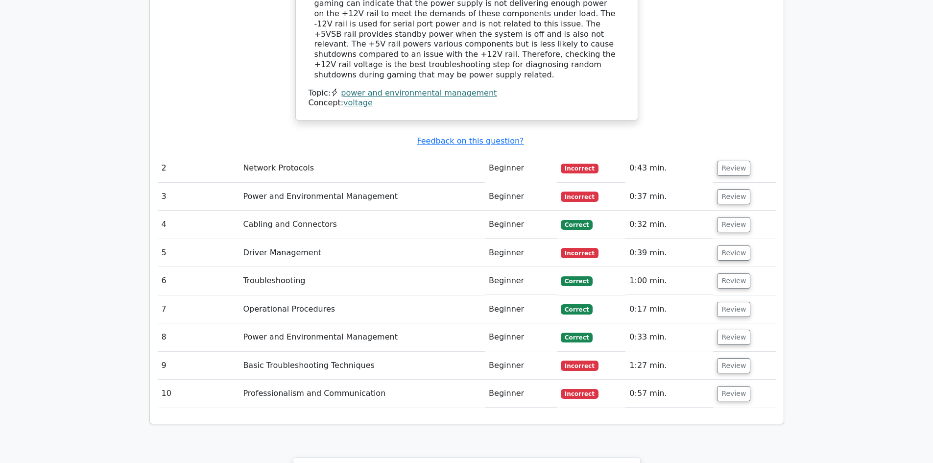
scroll to position [1126, 0]
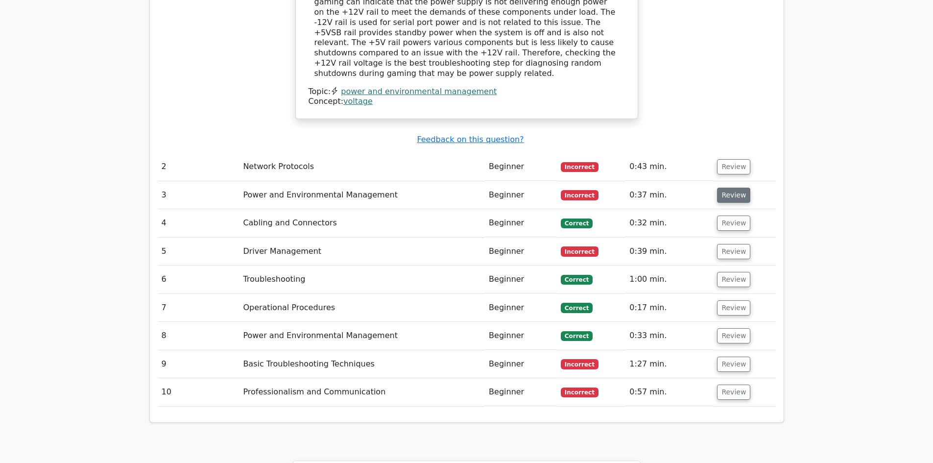
click at [726, 188] on button "Review" at bounding box center [733, 195] width 33 height 15
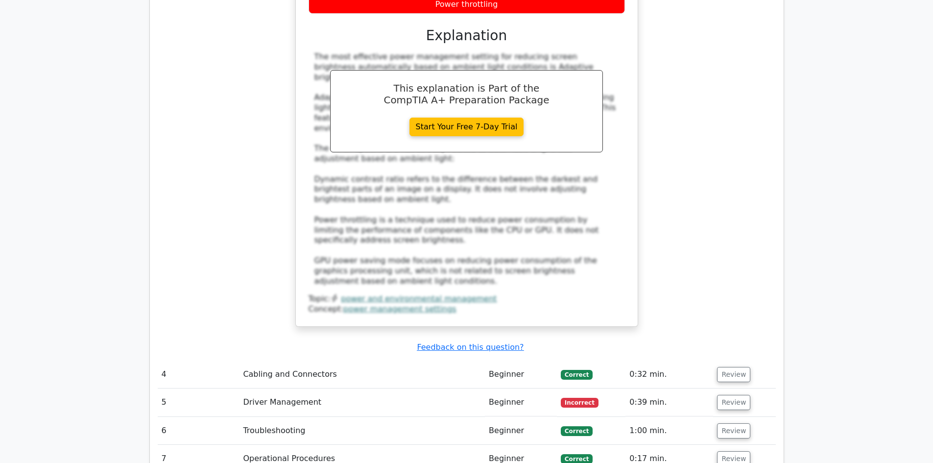
scroll to position [1616, 0]
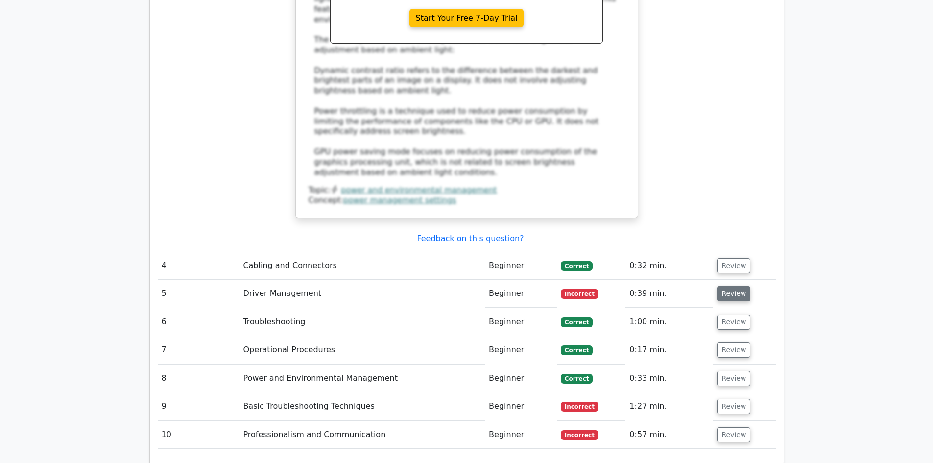
click at [740, 286] on button "Review" at bounding box center [733, 293] width 33 height 15
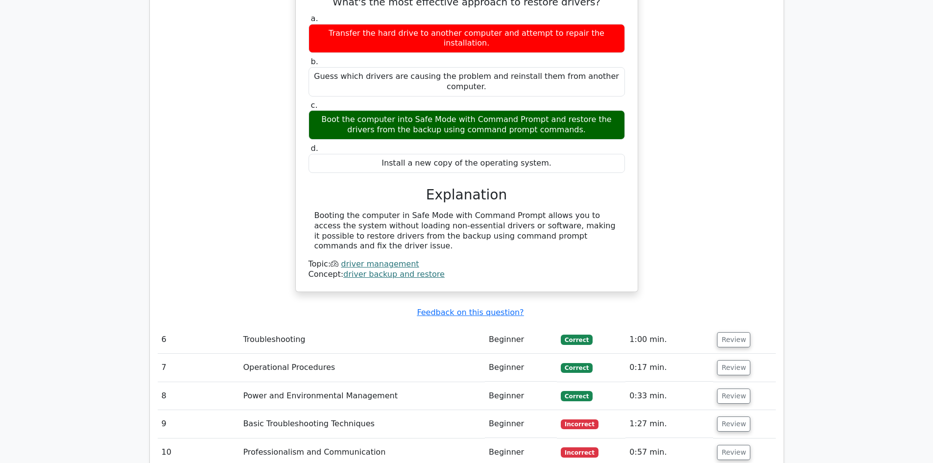
scroll to position [2007, 0]
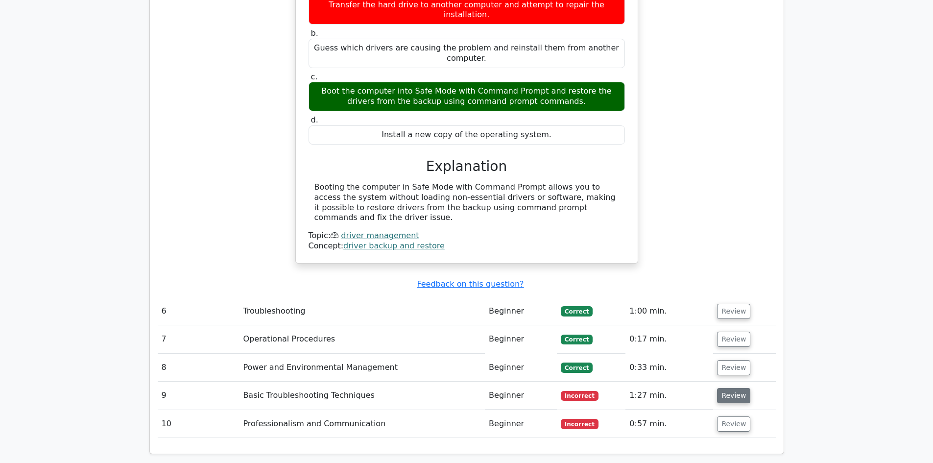
click at [726, 388] on button "Review" at bounding box center [733, 395] width 33 height 15
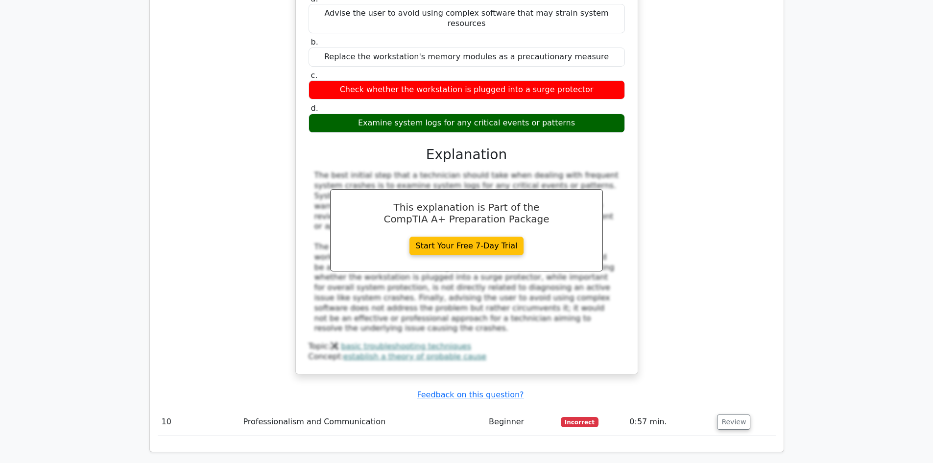
scroll to position [2595, 0]
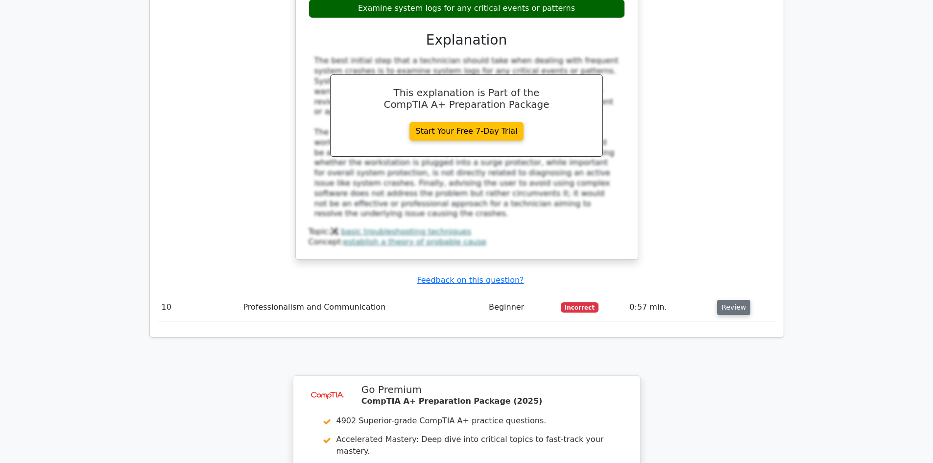
click at [726, 300] on button "Review" at bounding box center [733, 307] width 33 height 15
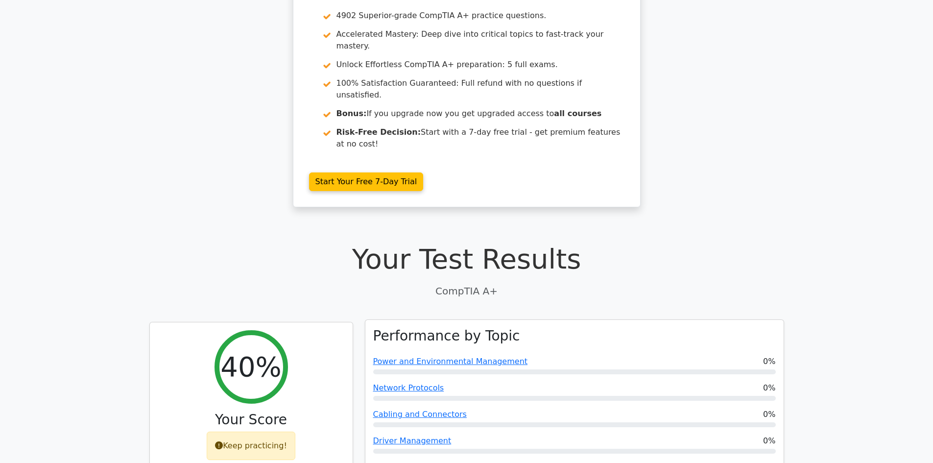
scroll to position [0, 0]
